Goal: Task Accomplishment & Management: Use online tool/utility

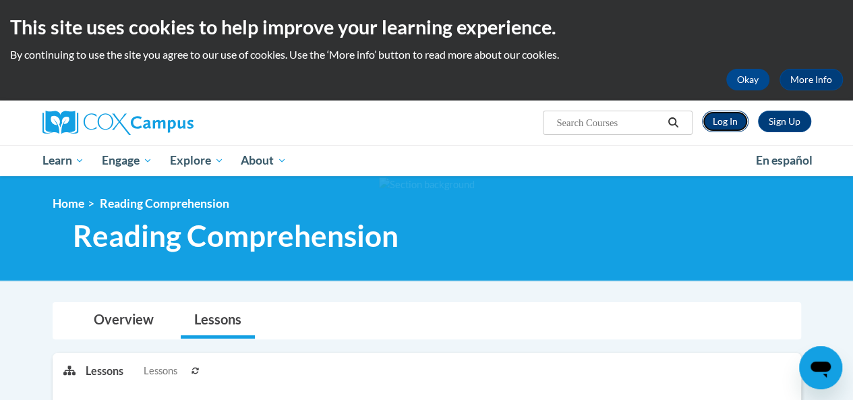
click at [729, 126] on link "Log In" at bounding box center [725, 122] width 47 height 22
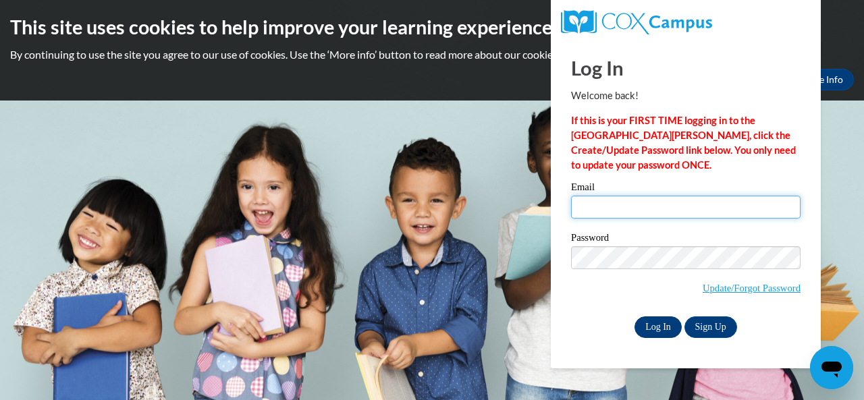
type input "E029471@muscogee.k12.ga.us"
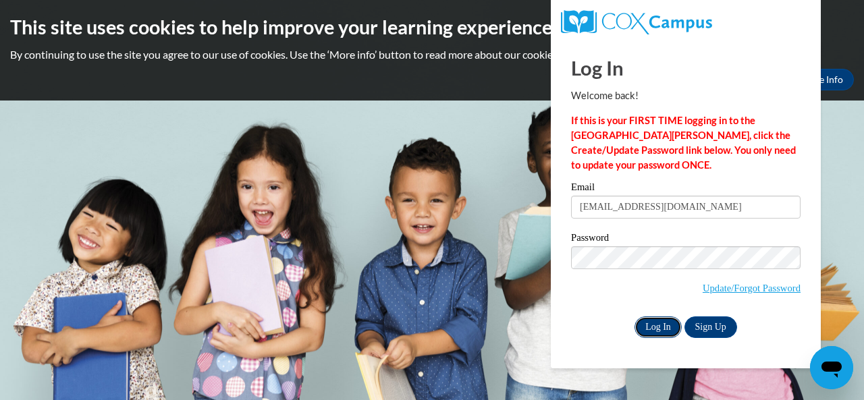
click at [653, 327] on input "Log In" at bounding box center [657, 327] width 47 height 22
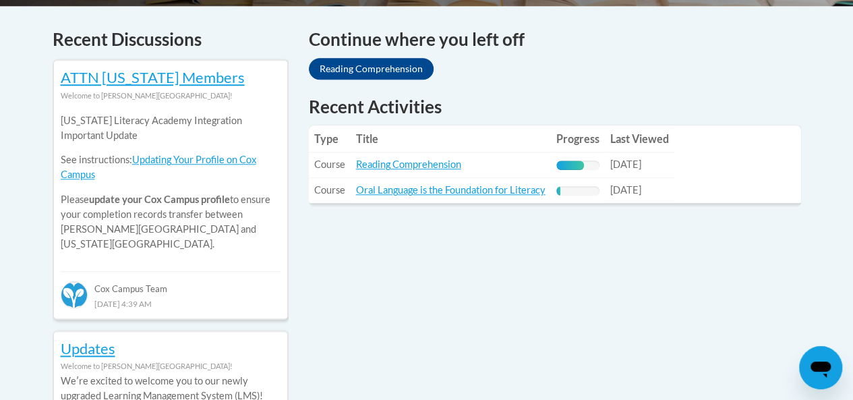
scroll to position [540, 0]
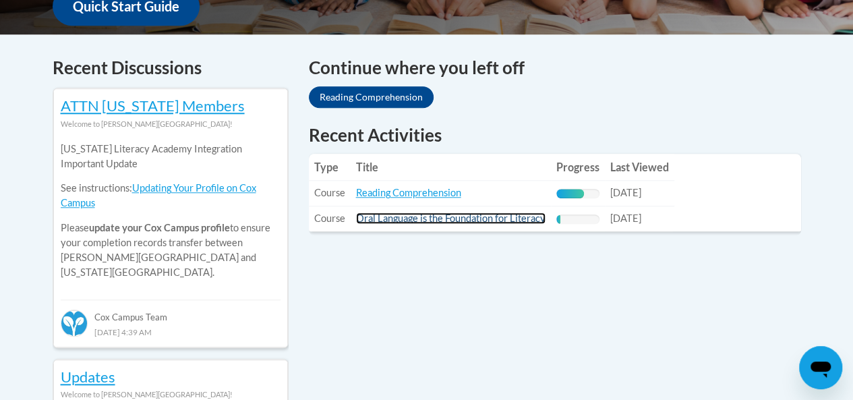
click at [451, 217] on link "Oral Language is the Foundation for Literacy" at bounding box center [451, 218] width 190 height 11
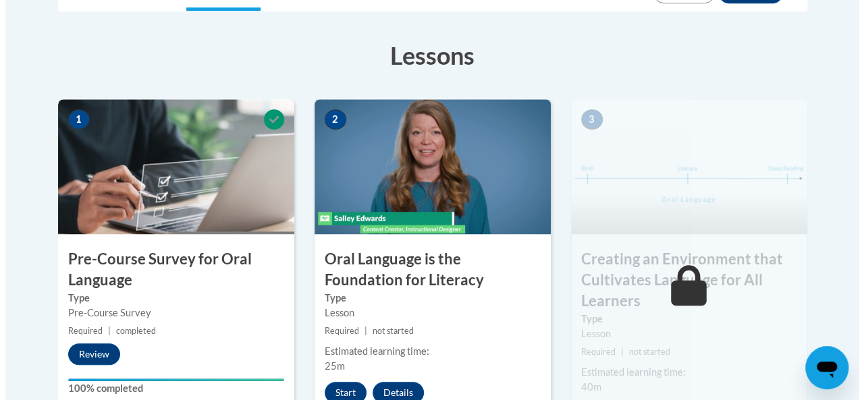
scroll to position [472, 0]
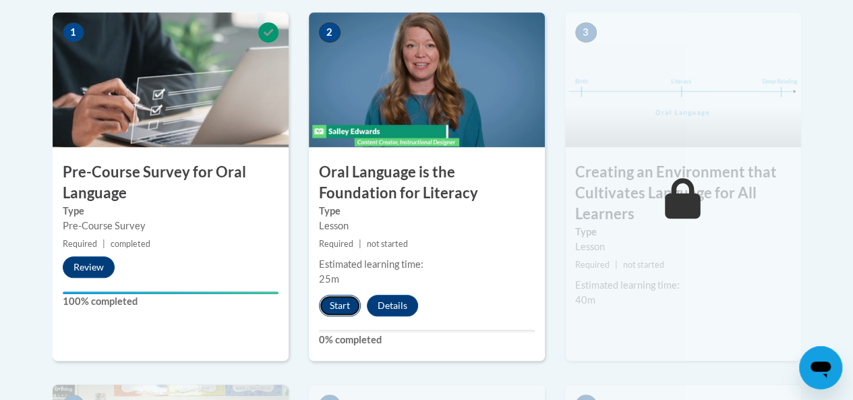
click at [339, 306] on button "Start" at bounding box center [340, 306] width 42 height 22
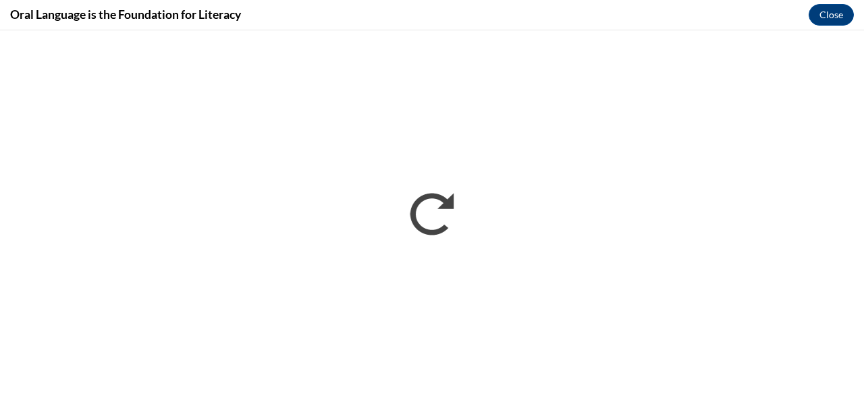
scroll to position [0, 0]
